Goal: Task Accomplishment & Management: Manage account settings

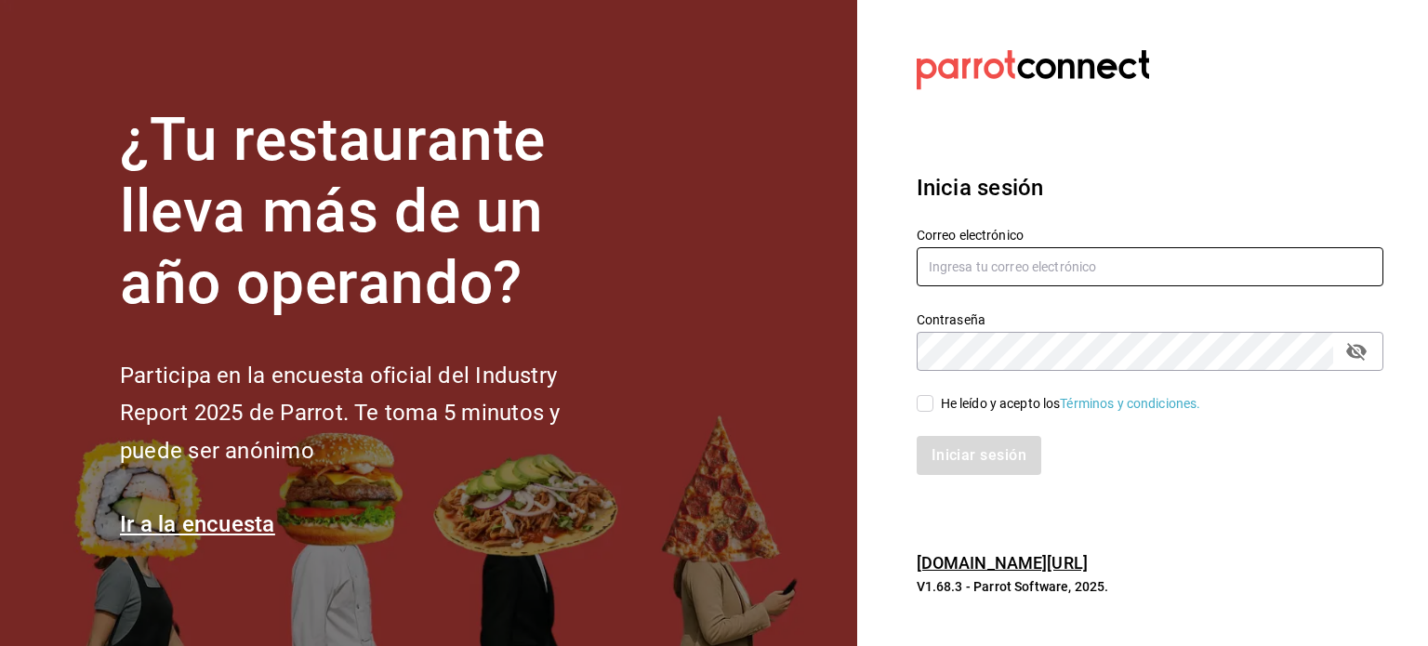
type input "[EMAIL_ADDRESS][DOMAIN_NAME]"
click at [937, 404] on span "He leído y acepto los Términos y condiciones." at bounding box center [1067, 404] width 268 height 20
click at [933, 404] on input "He leído y acepto los Términos y condiciones." at bounding box center [925, 403] width 17 height 17
checkbox input "true"
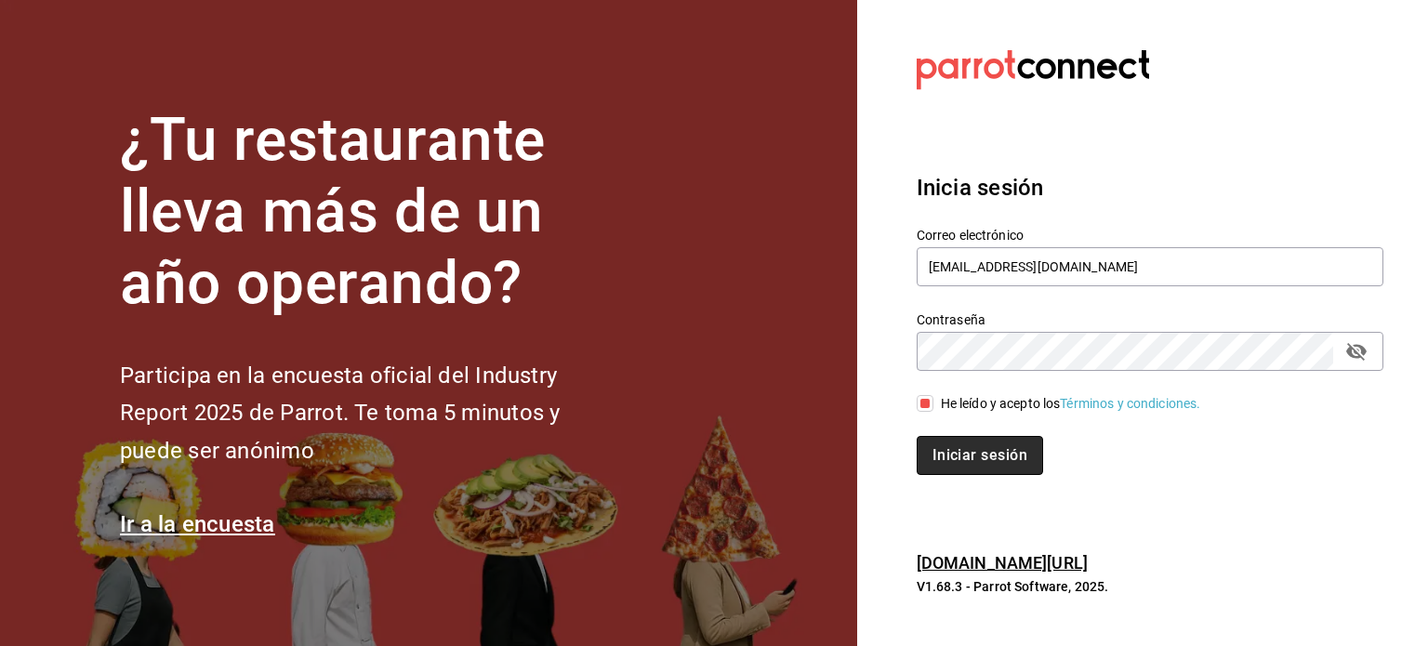
click at [974, 462] on button "Iniciar sesión" at bounding box center [980, 455] width 126 height 39
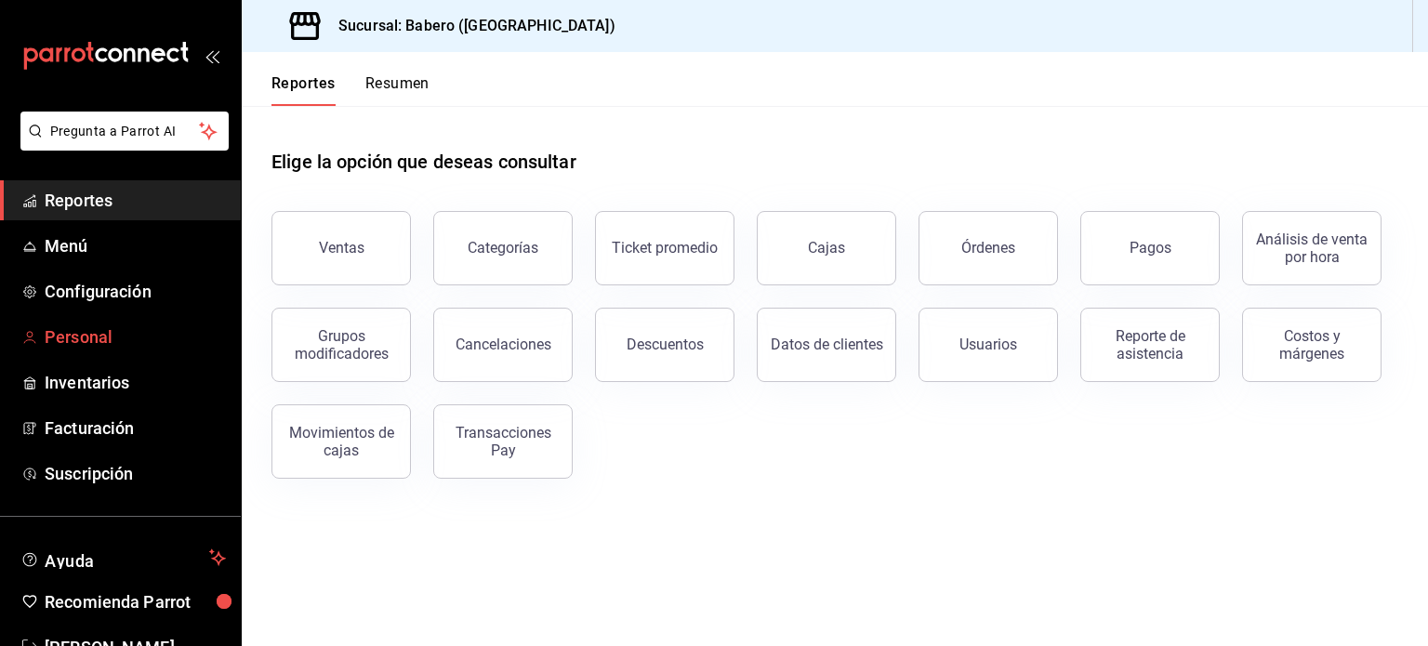
click at [106, 338] on span "Personal" at bounding box center [135, 336] width 181 height 25
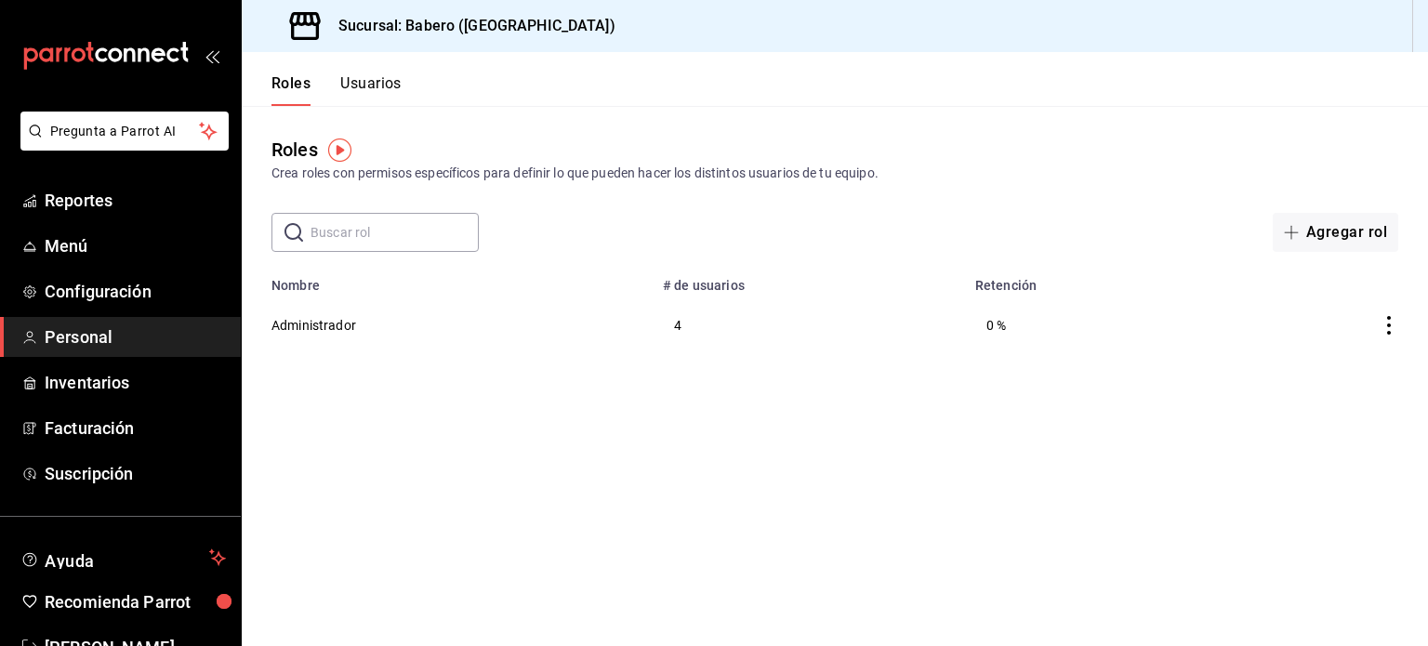
click at [130, 333] on span "Personal" at bounding box center [135, 336] width 181 height 25
click at [373, 78] on button "Usuarios" at bounding box center [370, 90] width 61 height 32
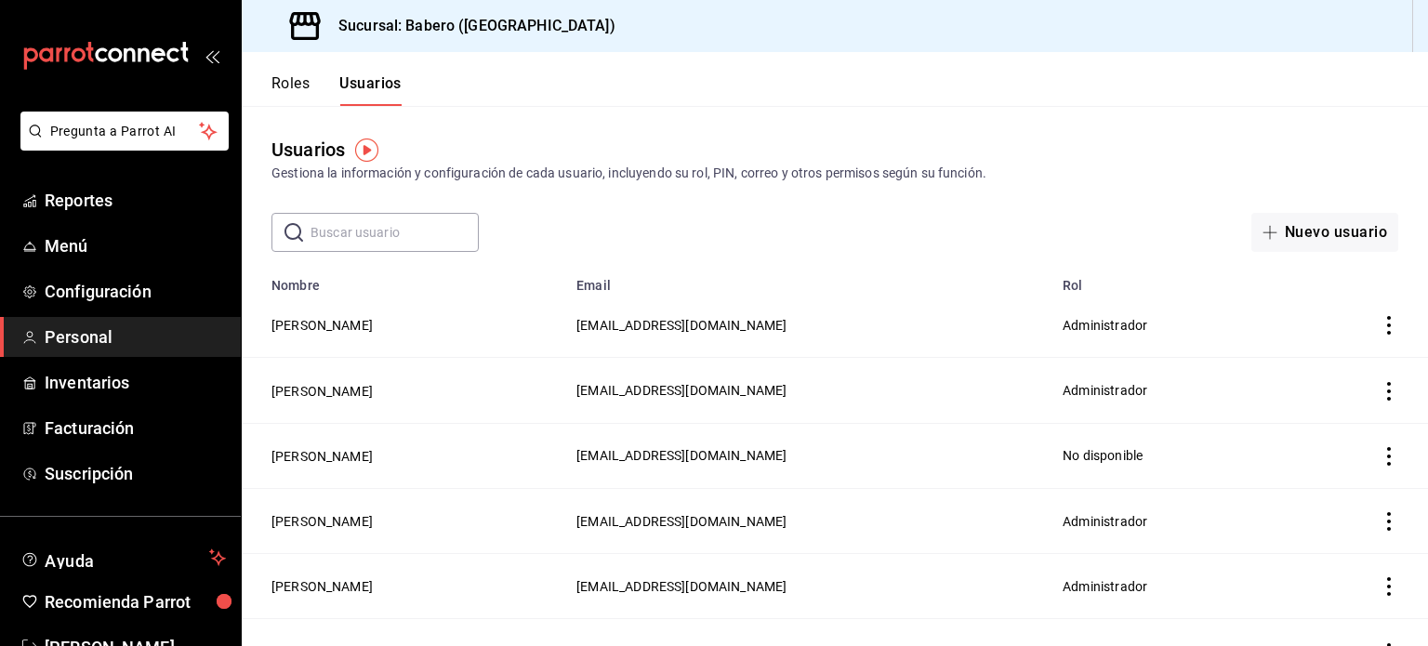
click at [1380, 464] on icon "actions" at bounding box center [1389, 456] width 19 height 19
click at [1110, 468] on div at bounding box center [714, 323] width 1428 height 646
click at [301, 459] on button "[PERSON_NAME]" at bounding box center [321, 456] width 101 height 19
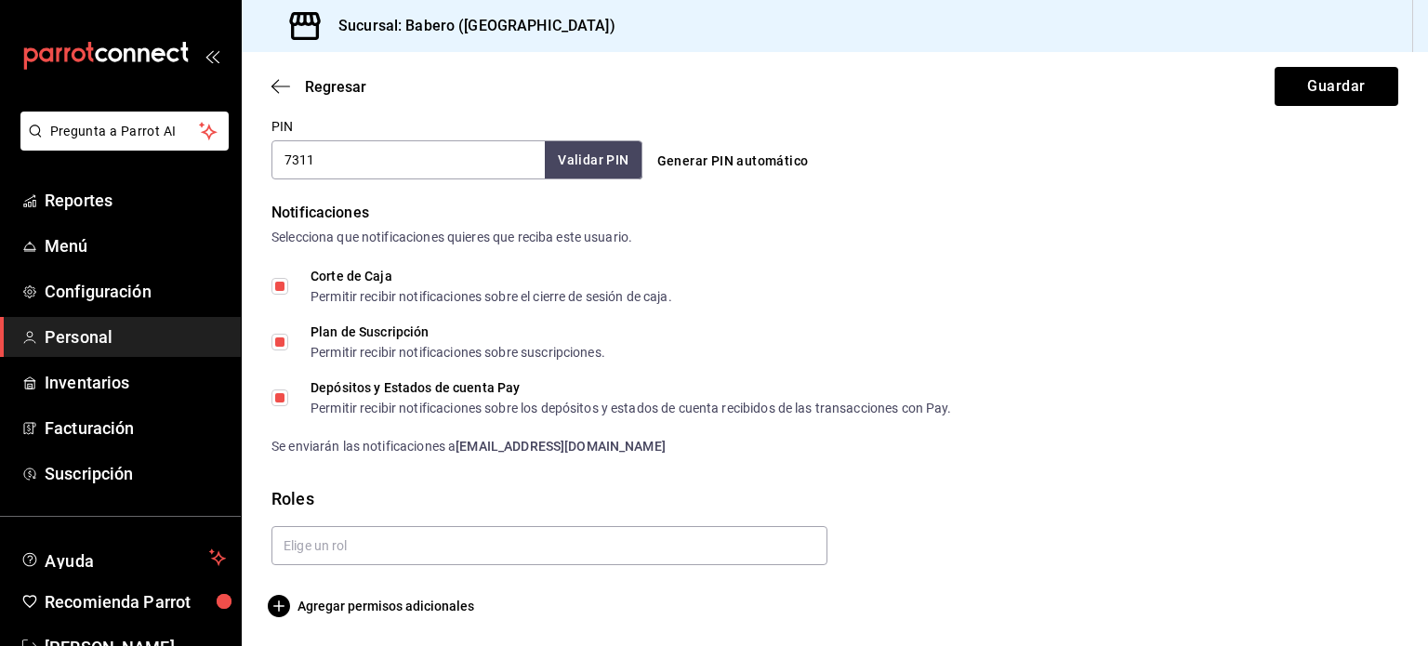
scroll to position [881, 0]
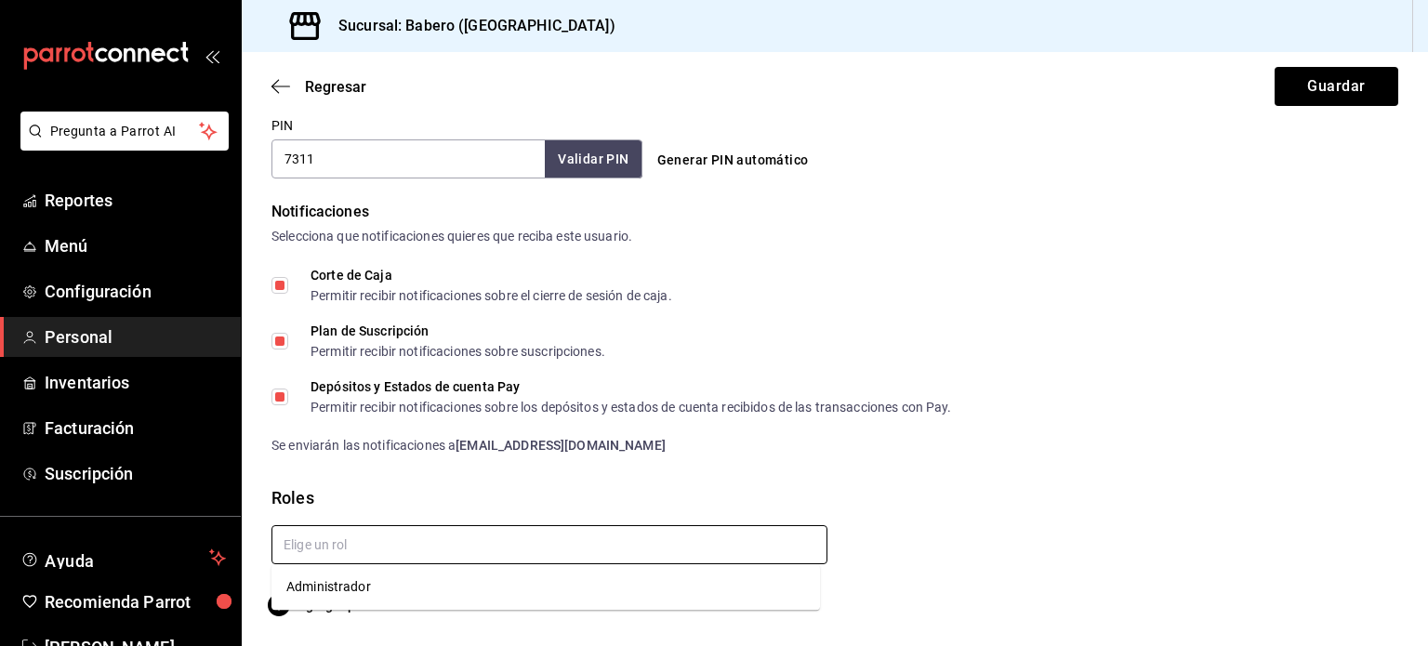
click at [460, 536] on input "text" at bounding box center [549, 544] width 556 height 39
click at [394, 593] on li "Administrador" at bounding box center [545, 587] width 549 height 31
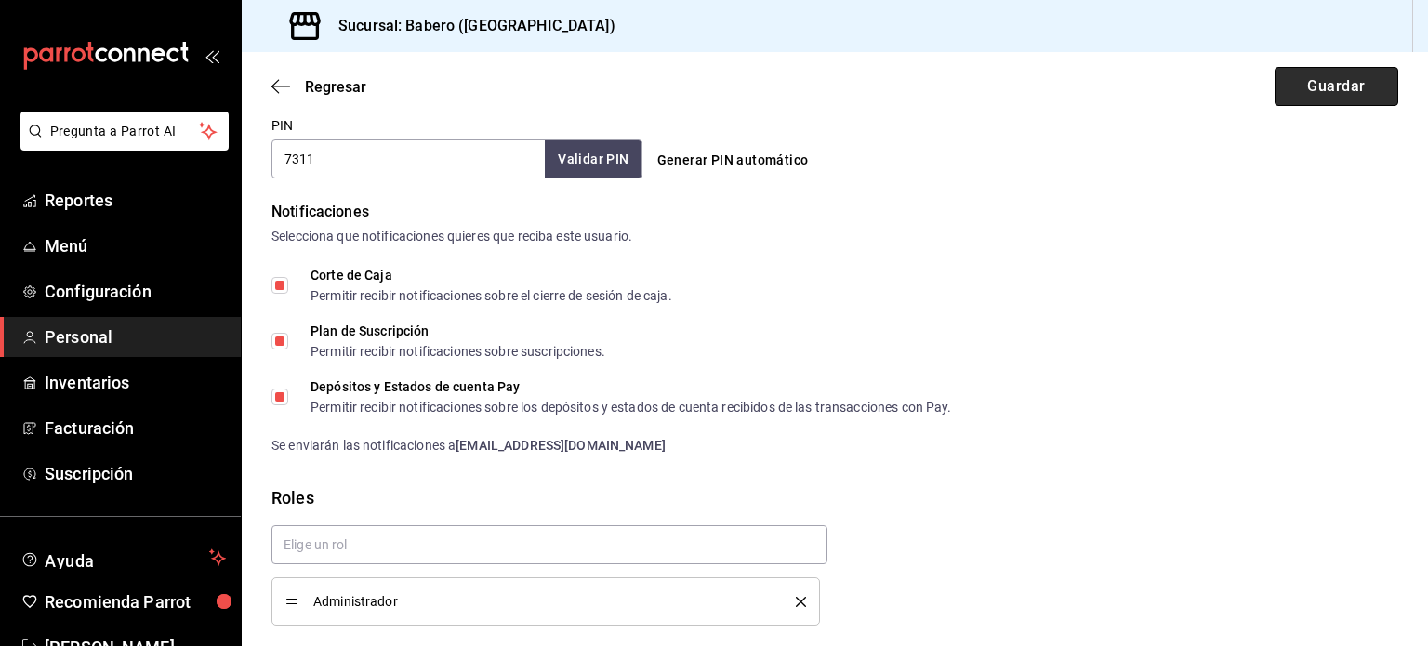
click at [1361, 84] on button "Guardar" at bounding box center [1337, 86] width 124 height 39
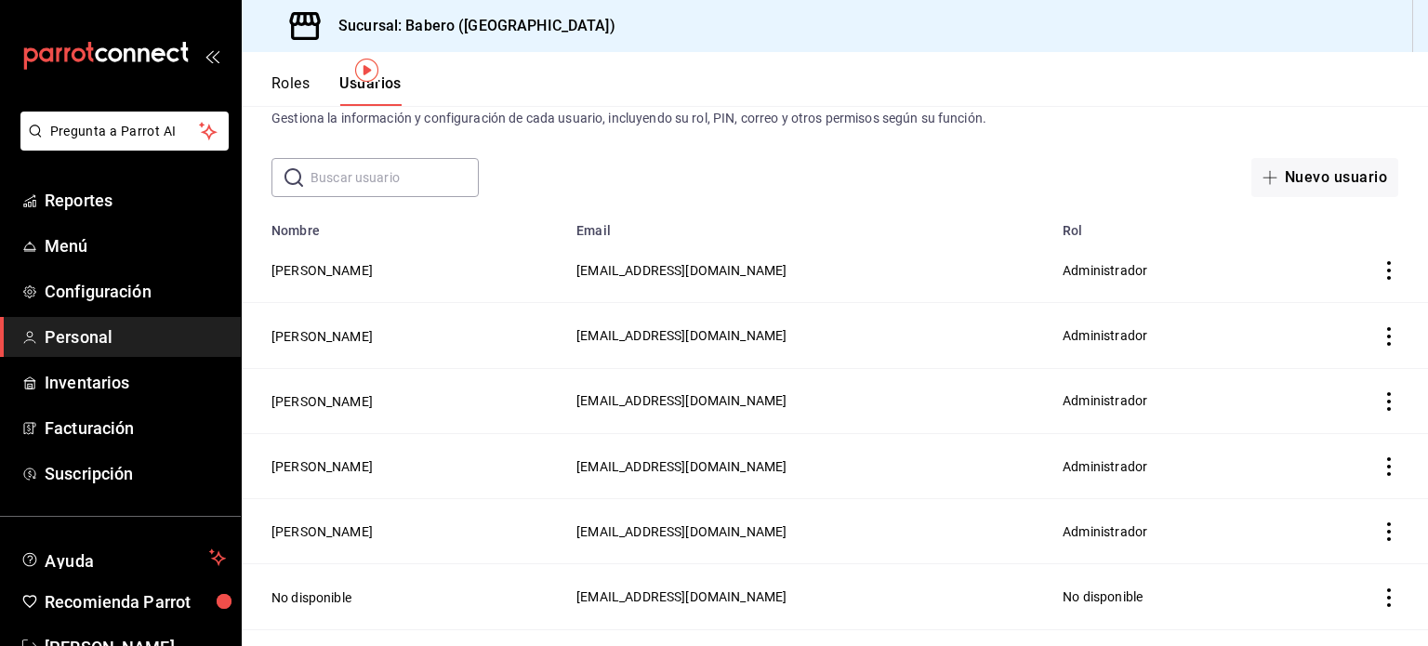
scroll to position [104, 0]
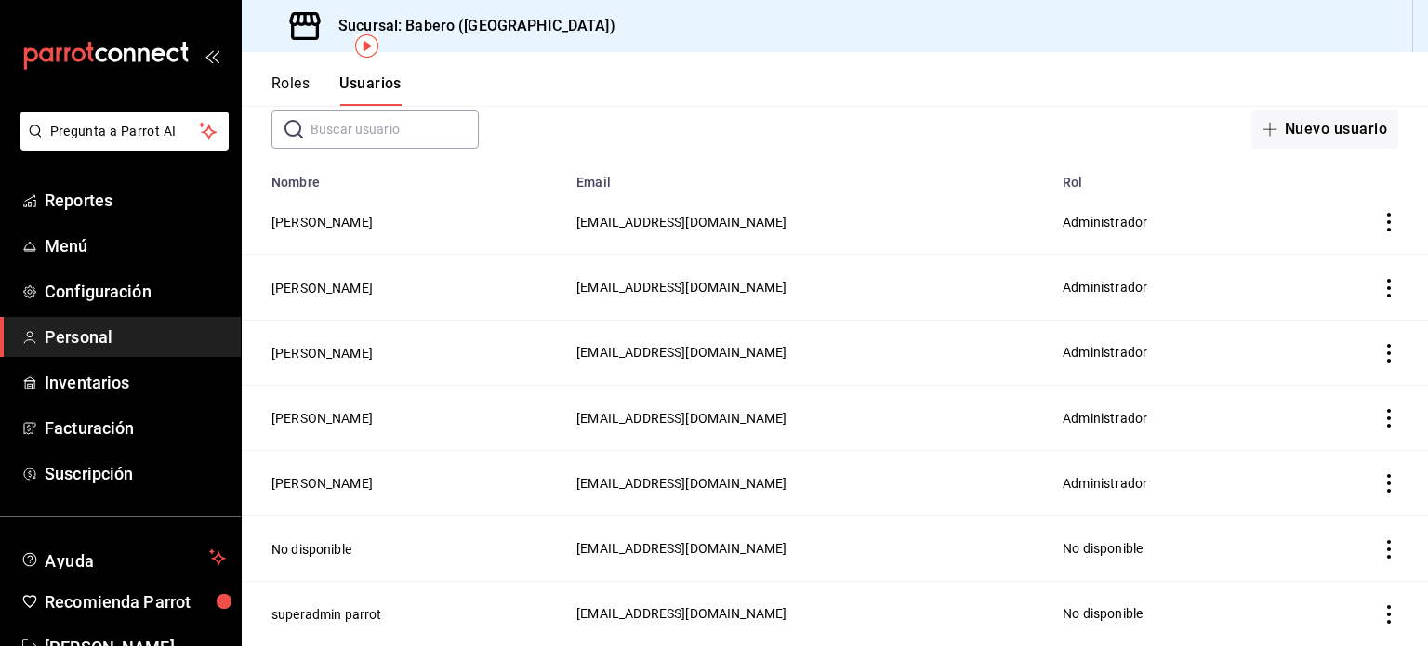
click at [1103, 354] on td "Administrador" at bounding box center [1169, 352] width 235 height 65
click at [420, 603] on td "superadmin parrot" at bounding box center [404, 613] width 324 height 65
click at [392, 547] on td "No disponible" at bounding box center [404, 548] width 324 height 65
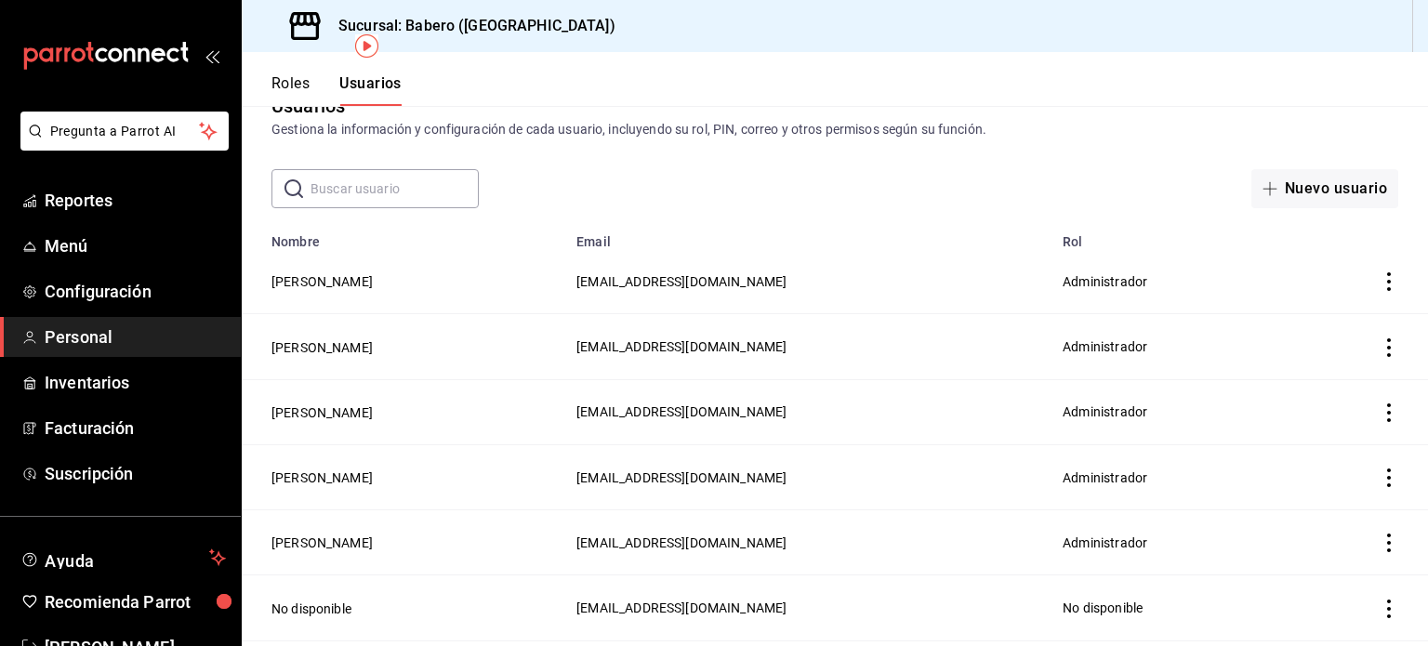
scroll to position [0, 0]
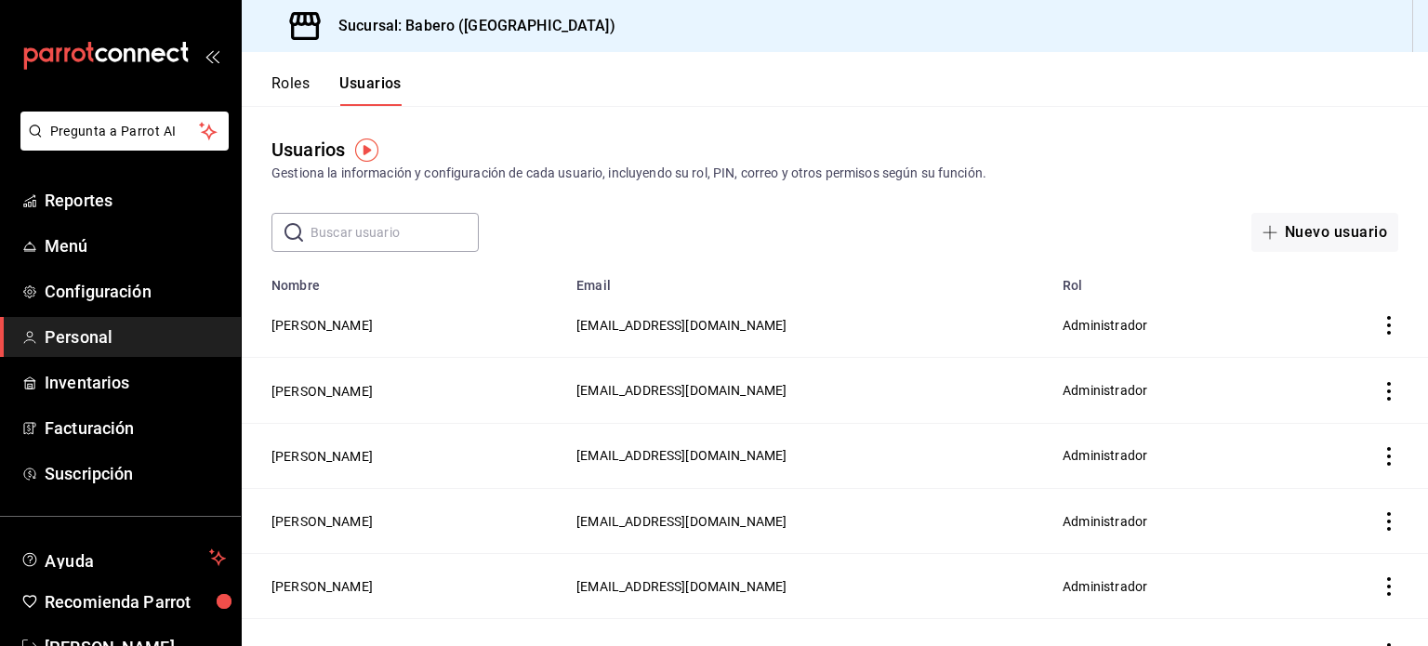
click at [296, 83] on button "Roles" at bounding box center [290, 90] width 38 height 32
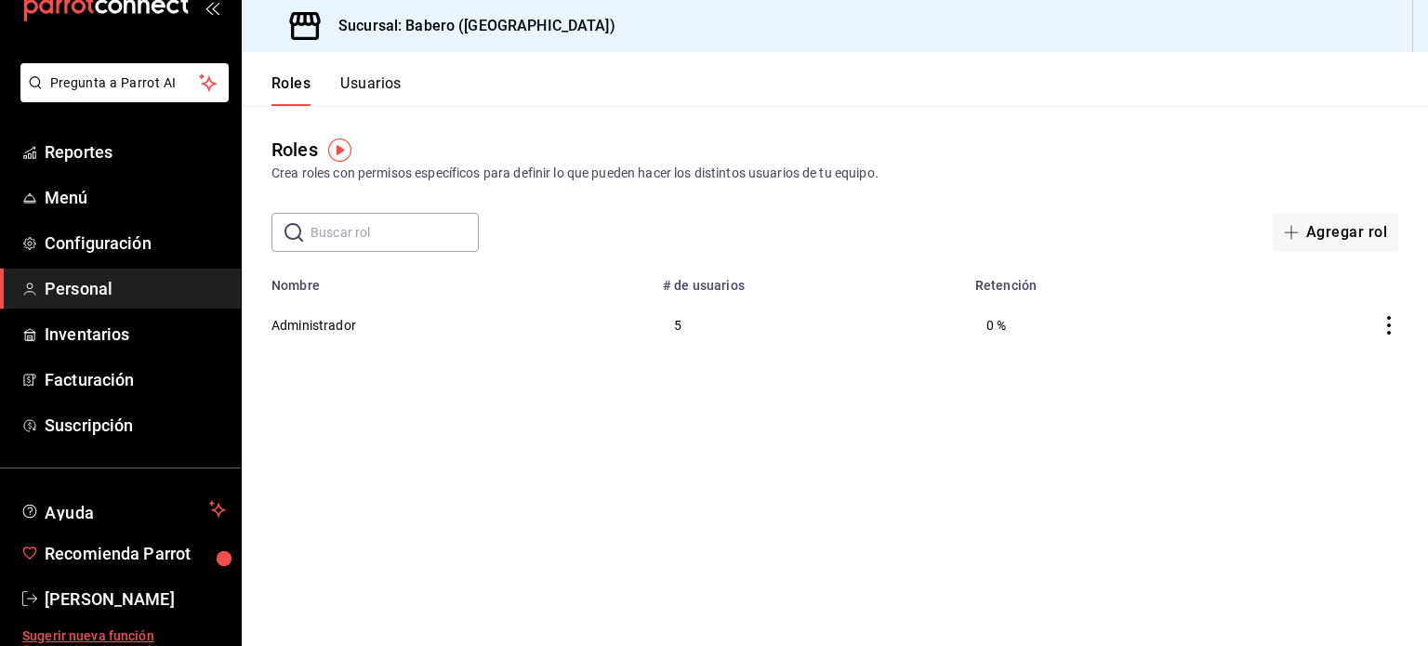
scroll to position [55, 0]
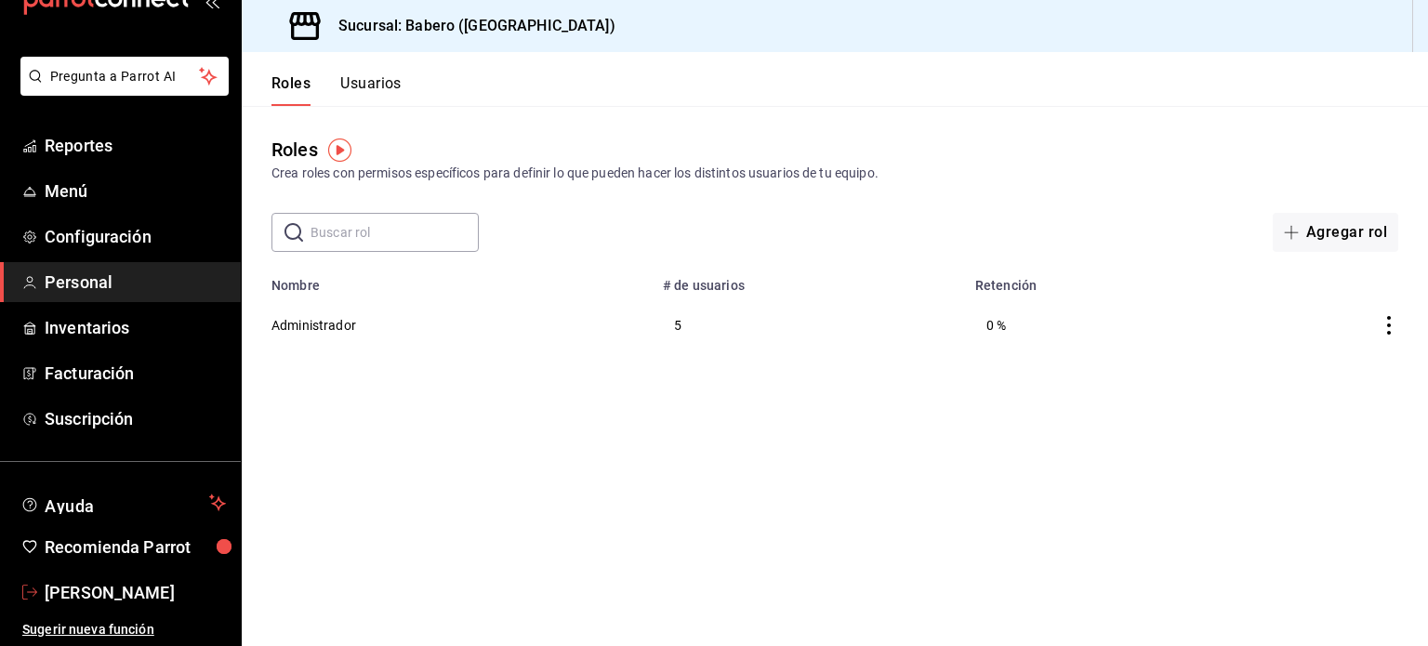
drag, startPoint x: 101, startPoint y: 598, endPoint x: 132, endPoint y: 464, distance: 137.4
click at [101, 598] on span "[PERSON_NAME]" at bounding box center [135, 592] width 181 height 25
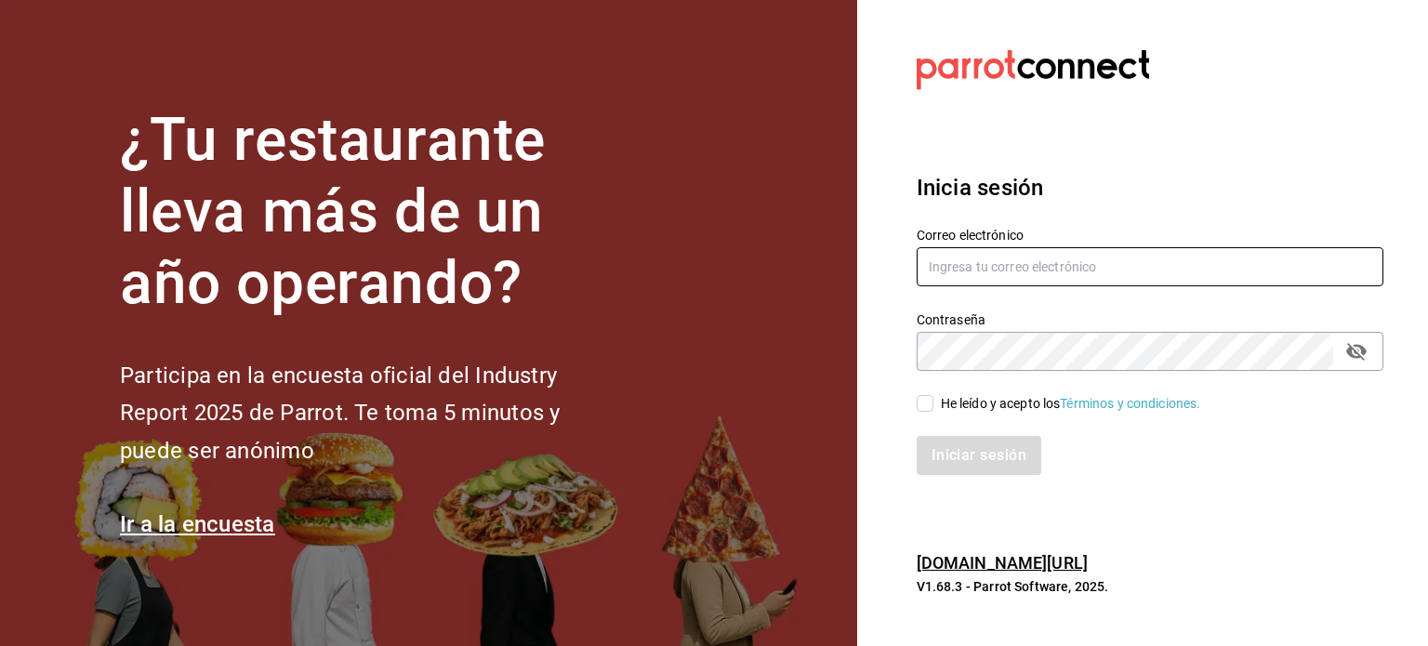
type input "[EMAIL_ADDRESS][DOMAIN_NAME]"
